Goal: Task Accomplishment & Management: Use online tool/utility

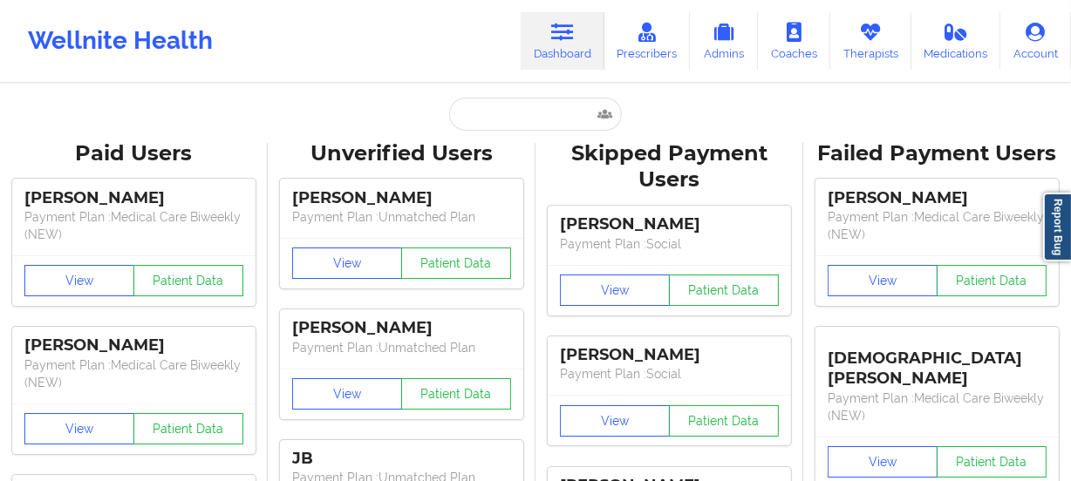
click at [96, 33] on div "Wellnite Health" at bounding box center [120, 41] width 241 height 70
click at [150, 41] on div "Wellnite Health" at bounding box center [120, 41] width 241 height 70
click at [550, 109] on input "text" at bounding box center [535, 114] width 173 height 33
click at [519, 106] on input "text" at bounding box center [535, 114] width 173 height 33
paste input "[EMAIL_ADDRESS][DOMAIN_NAME]"
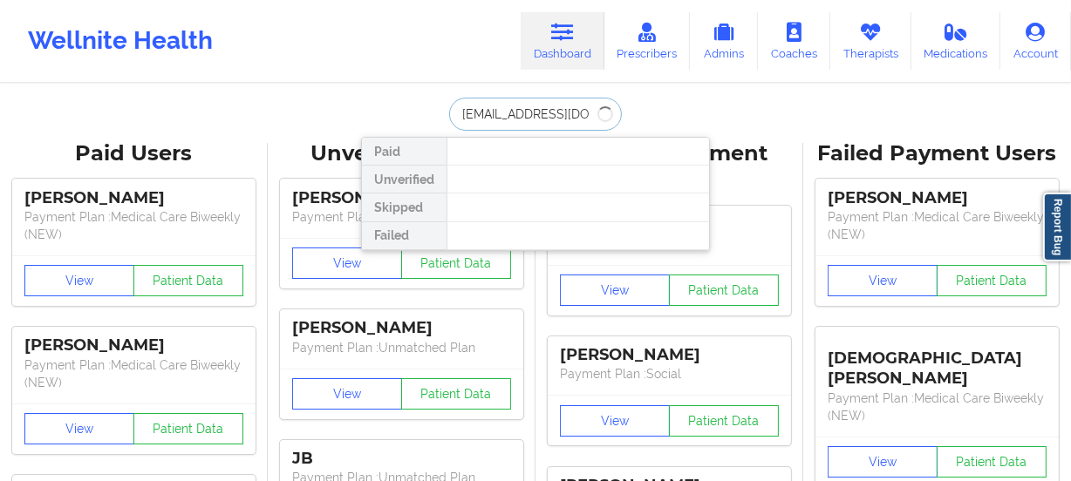
type input "[EMAIL_ADDRESS][DOMAIN_NAME]"
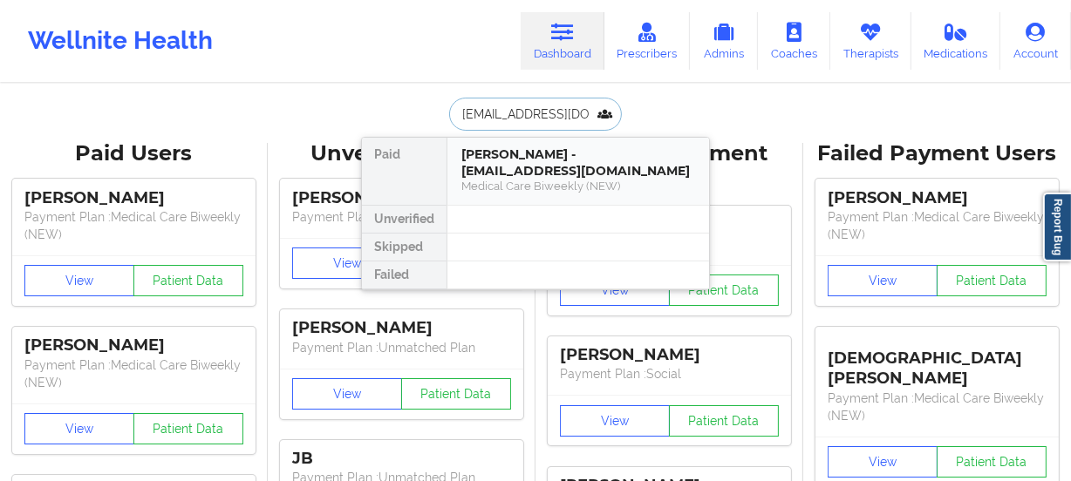
click at [587, 167] on div "[PERSON_NAME] - [EMAIL_ADDRESS][DOMAIN_NAME]" at bounding box center [578, 162] width 234 height 32
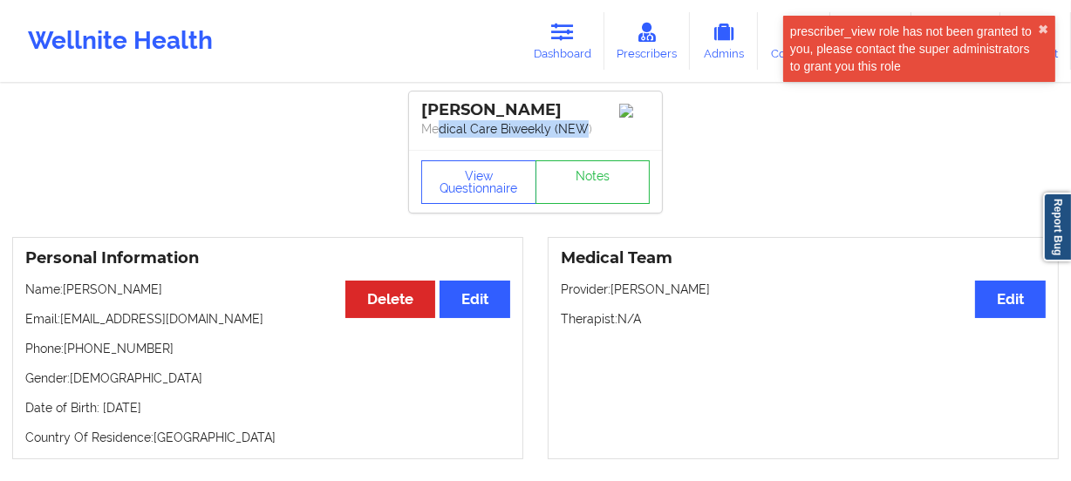
drag, startPoint x: 579, startPoint y: 131, endPoint x: 437, endPoint y: 131, distance: 142.1
click at [437, 131] on p "Medical Care Biweekly (NEW)" at bounding box center [535, 128] width 228 height 17
click at [453, 131] on p "Medical Care Biweekly (NEW)" at bounding box center [535, 128] width 228 height 17
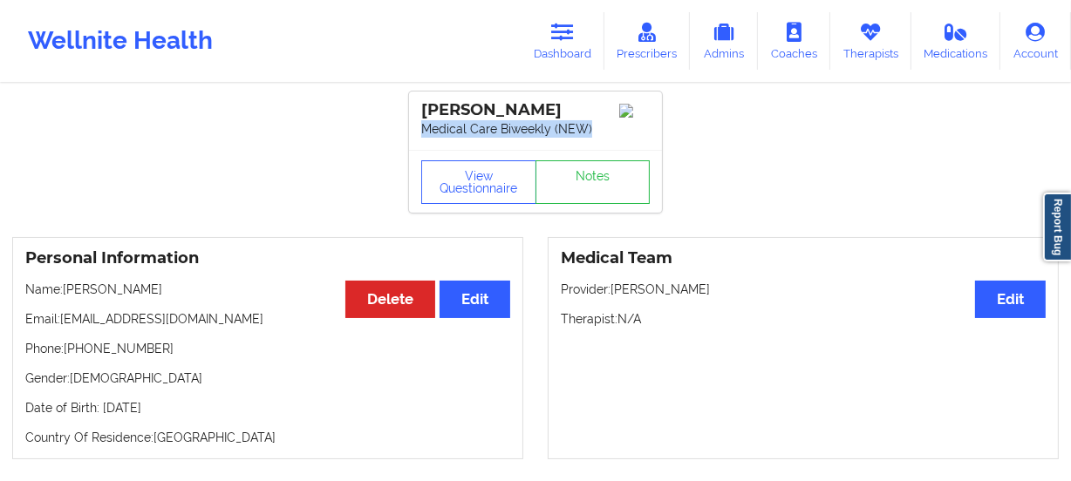
drag, startPoint x: 591, startPoint y: 129, endPoint x: 394, endPoint y: 131, distance: 197.1
copy p "Medical Care Biweekly (NEW)"
